Goal: Register for event/course

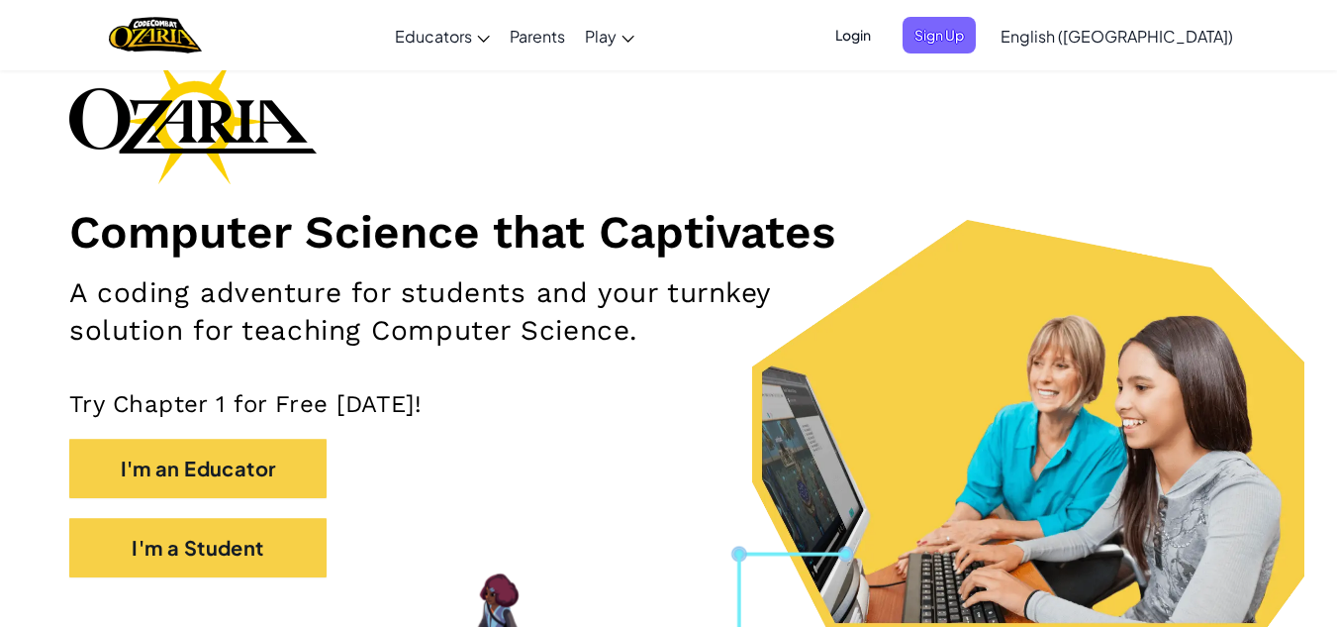
scroll to position [116, 0]
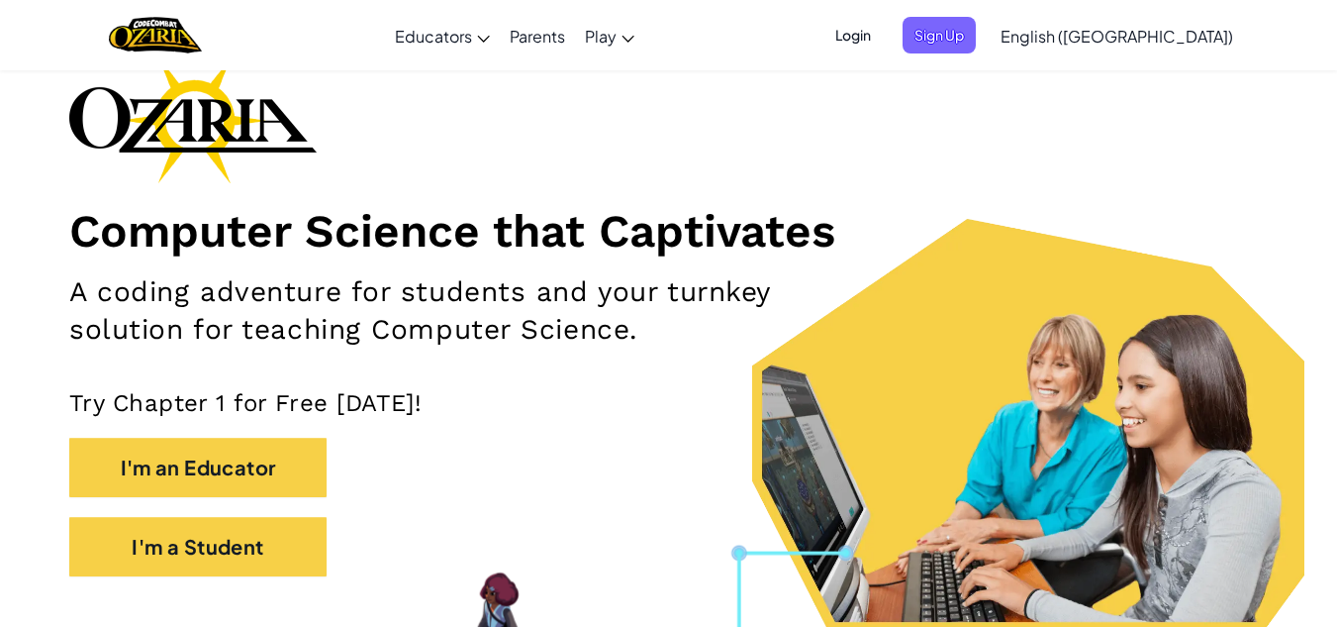
click at [832, 109] on div "Computer Science that Captivates A coding adventure for students and your turnk…" at bounding box center [668, 325] width 1199 height 539
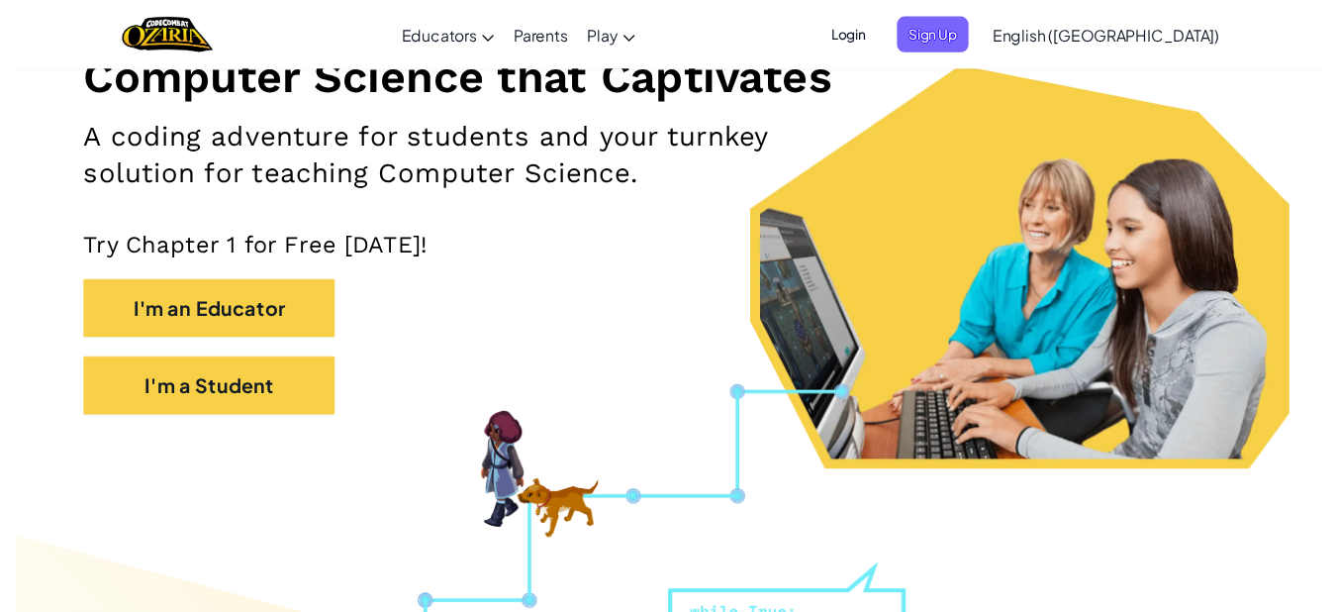
scroll to position [286, 0]
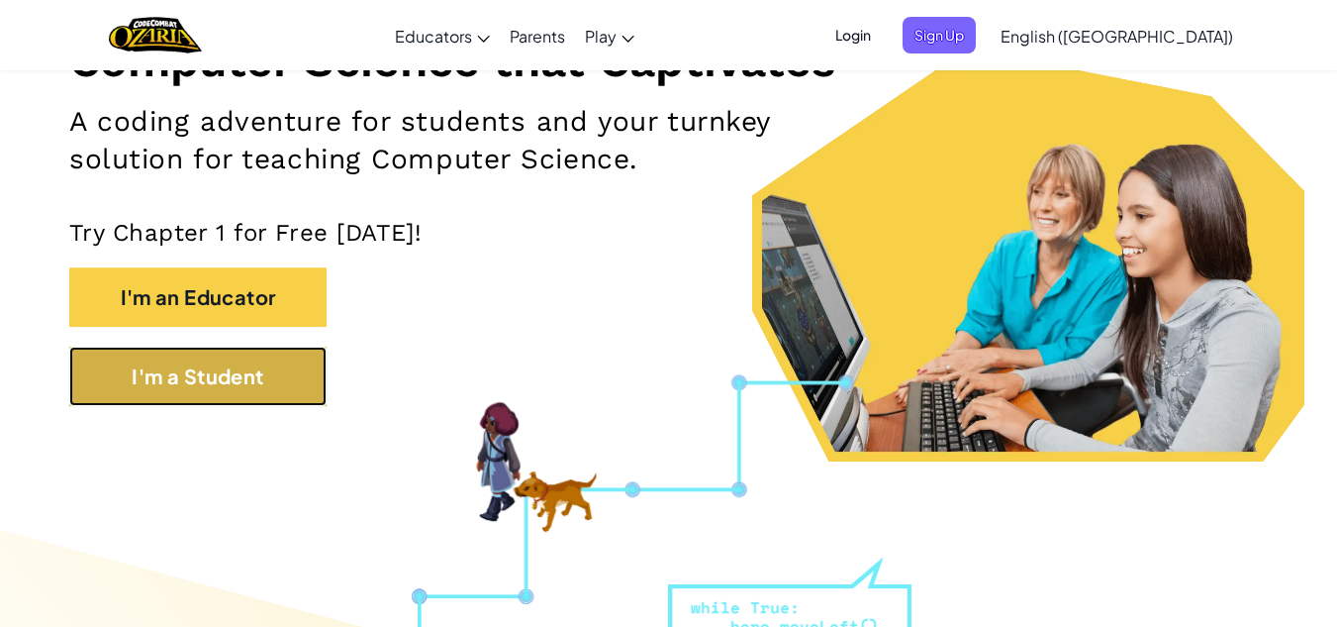
click at [302, 381] on button "I'm a Student" at bounding box center [197, 375] width 257 height 59
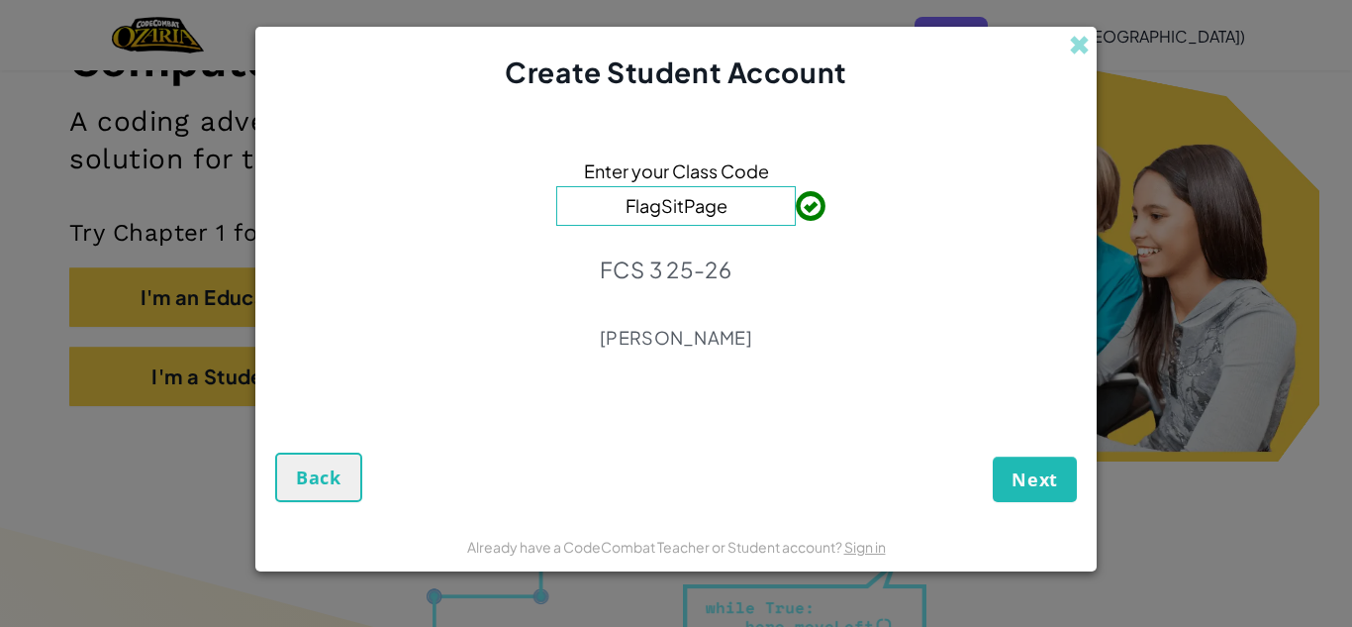
type input "FlagSitPage"
click at [1031, 474] on span "Next" at bounding box center [1035, 479] width 47 height 24
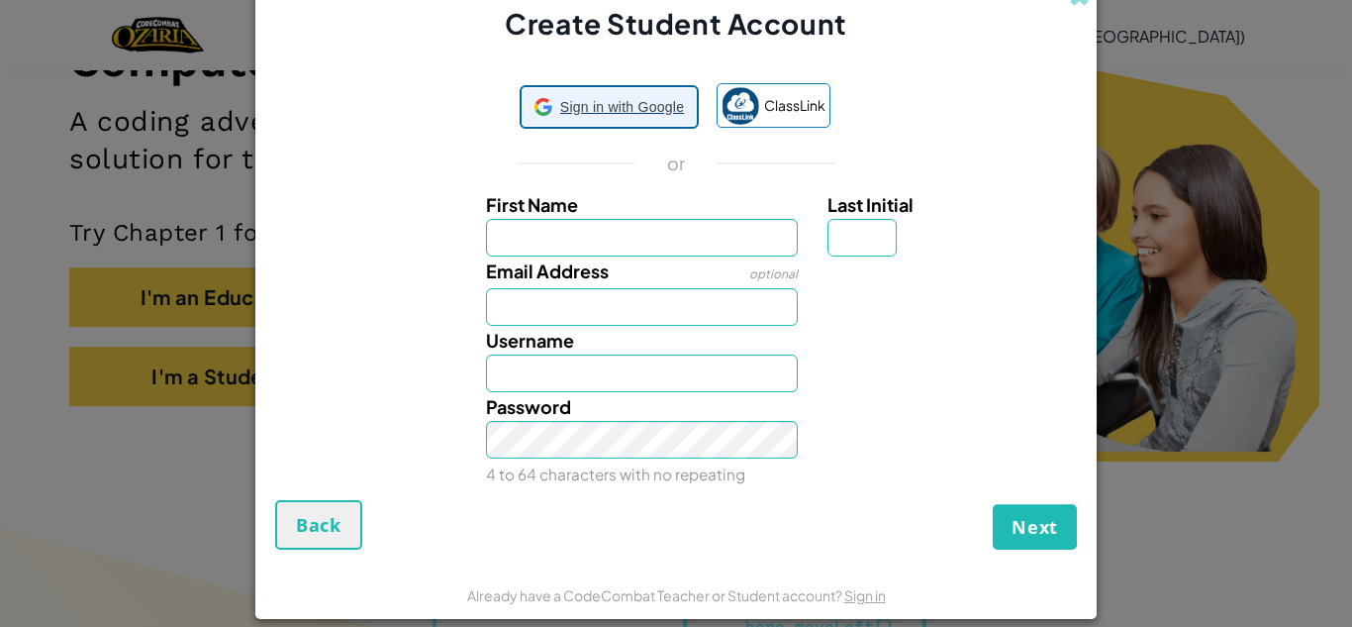
click at [626, 103] on span "Sign in with Google" at bounding box center [622, 107] width 124 height 29
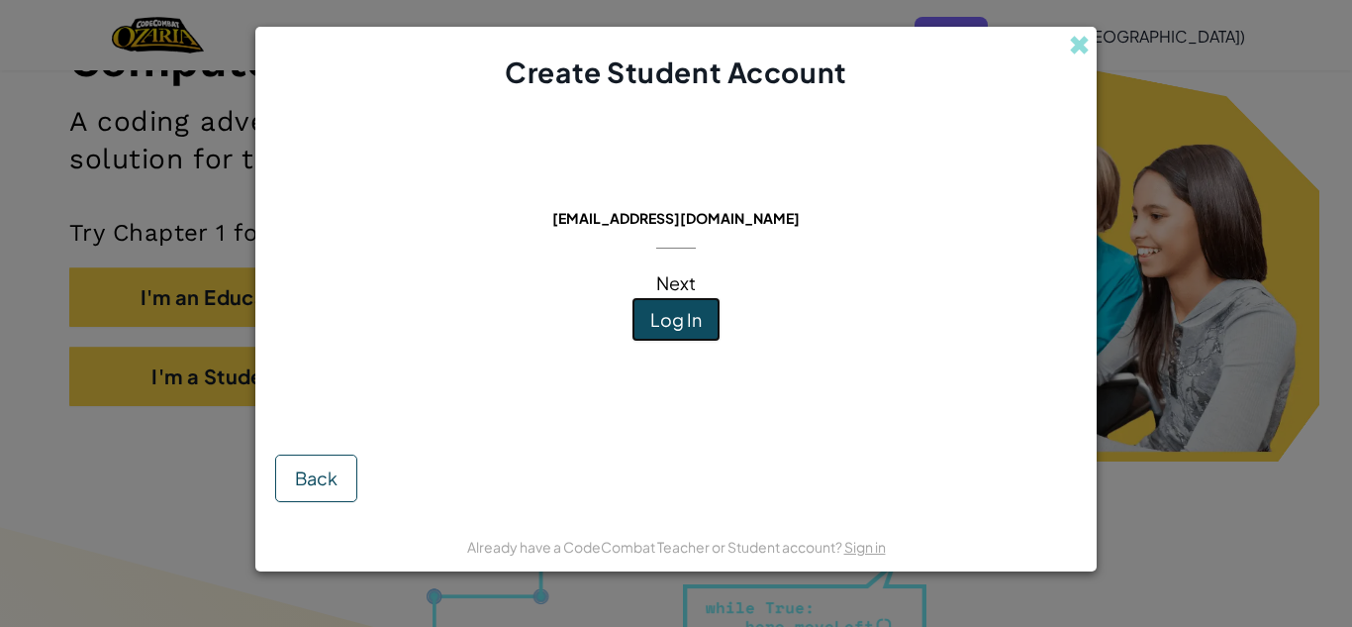
click at [646, 312] on button "Log In" at bounding box center [675, 320] width 89 height 46
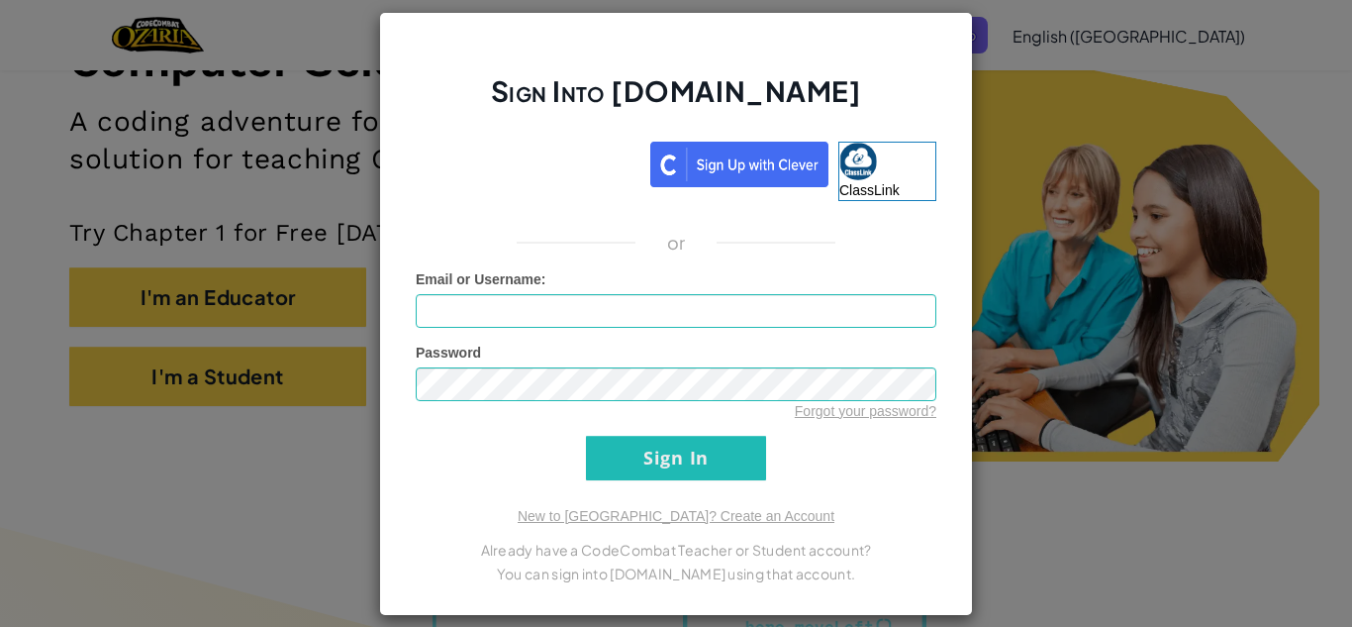
click at [1000, 425] on div "Sign Into [DOMAIN_NAME] ClassLink or Unknown Error Email or Username : Password…" at bounding box center [676, 313] width 1352 height 627
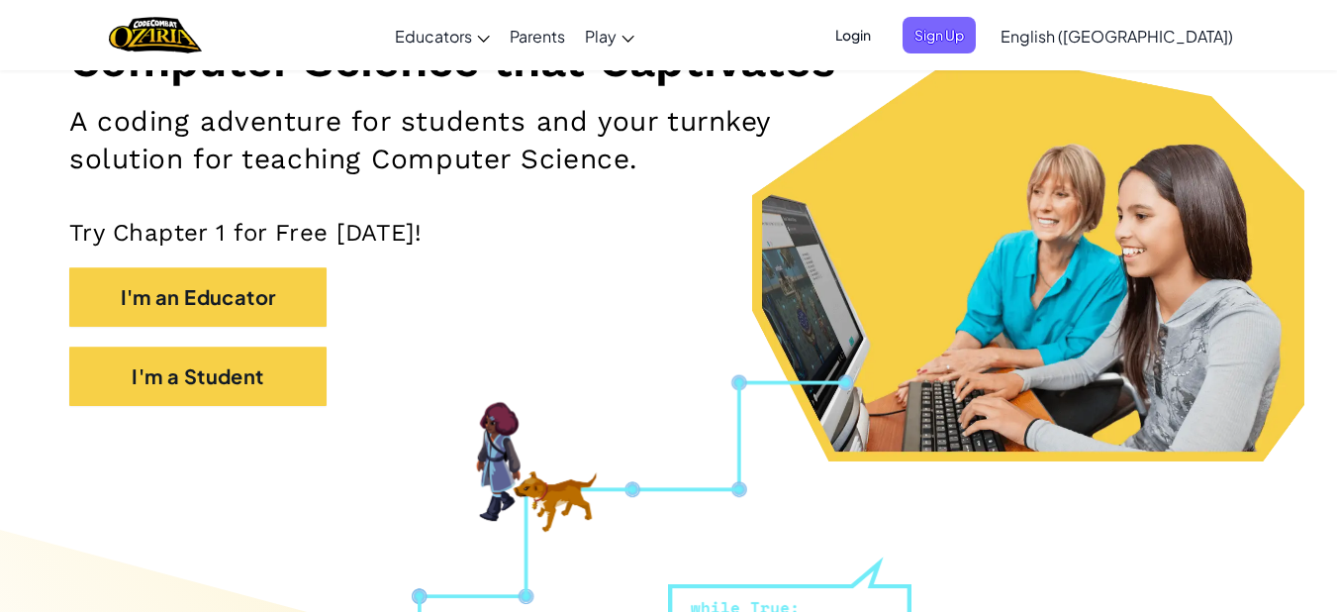
scroll to position [594, 0]
